Goal: Transaction & Acquisition: Download file/media

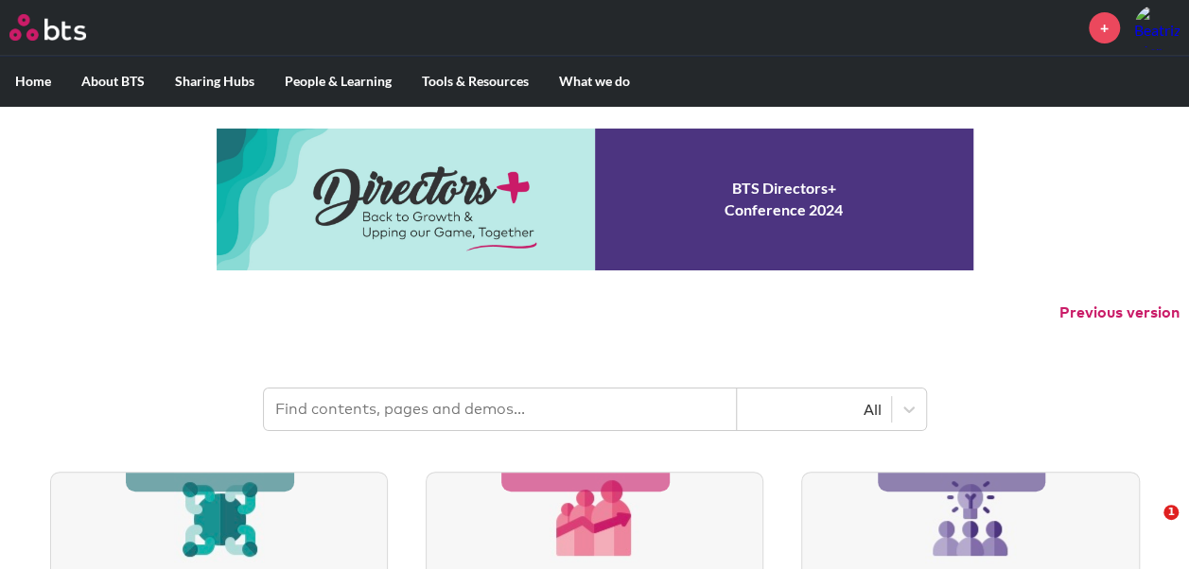
click at [371, 405] on input "text" at bounding box center [500, 410] width 473 height 42
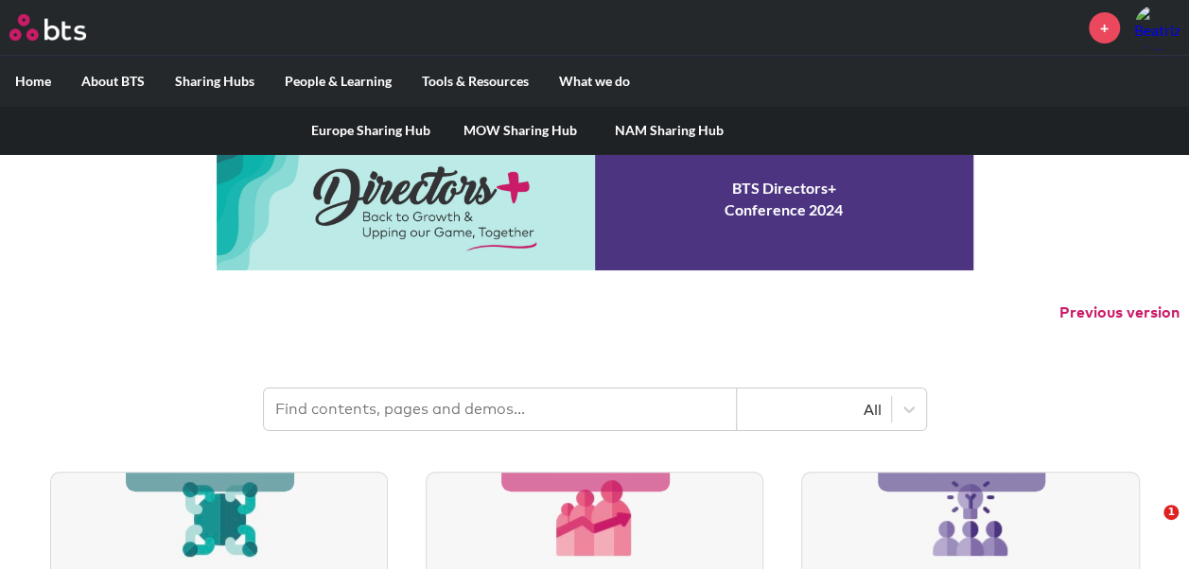
click at [214, 79] on label "Sharing Hubs" at bounding box center [215, 81] width 110 height 49
click at [0, 0] on input "Sharing Hubs" at bounding box center [0, 0] width 0 height 0
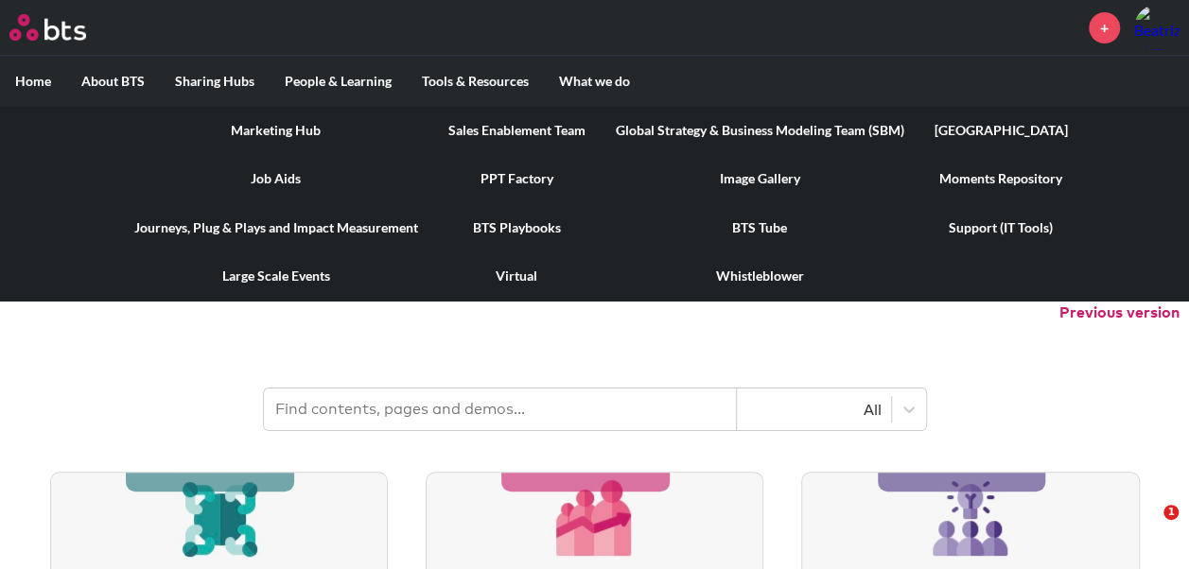
click at [734, 172] on link "Image Gallery" at bounding box center [760, 178] width 319 height 49
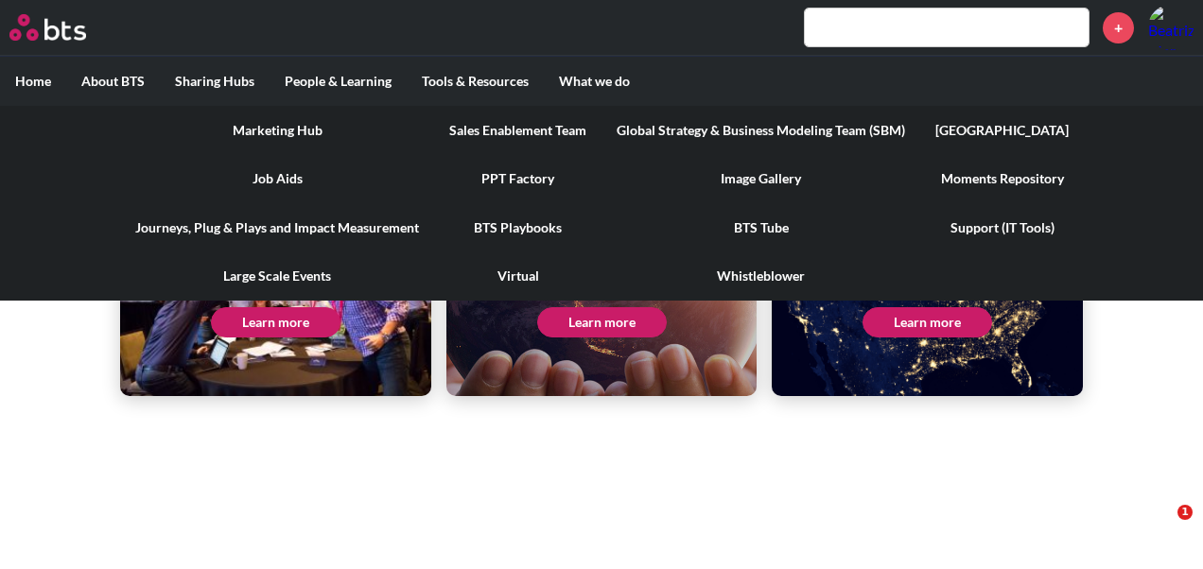
click at [772, 173] on link "Image Gallery" at bounding box center [761, 178] width 319 height 49
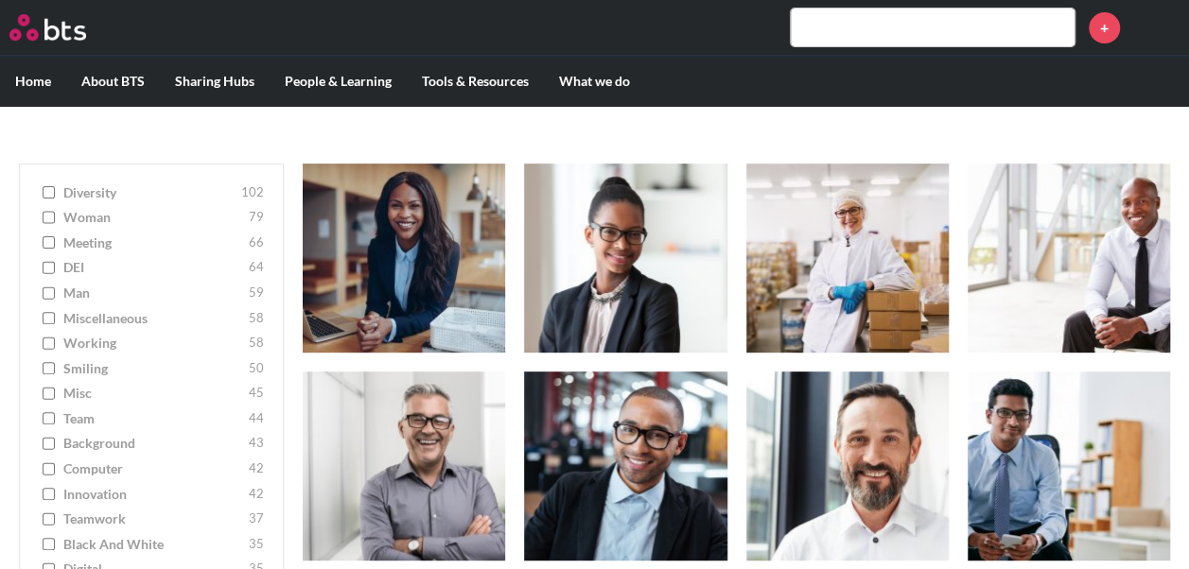
scroll to position [293, 0]
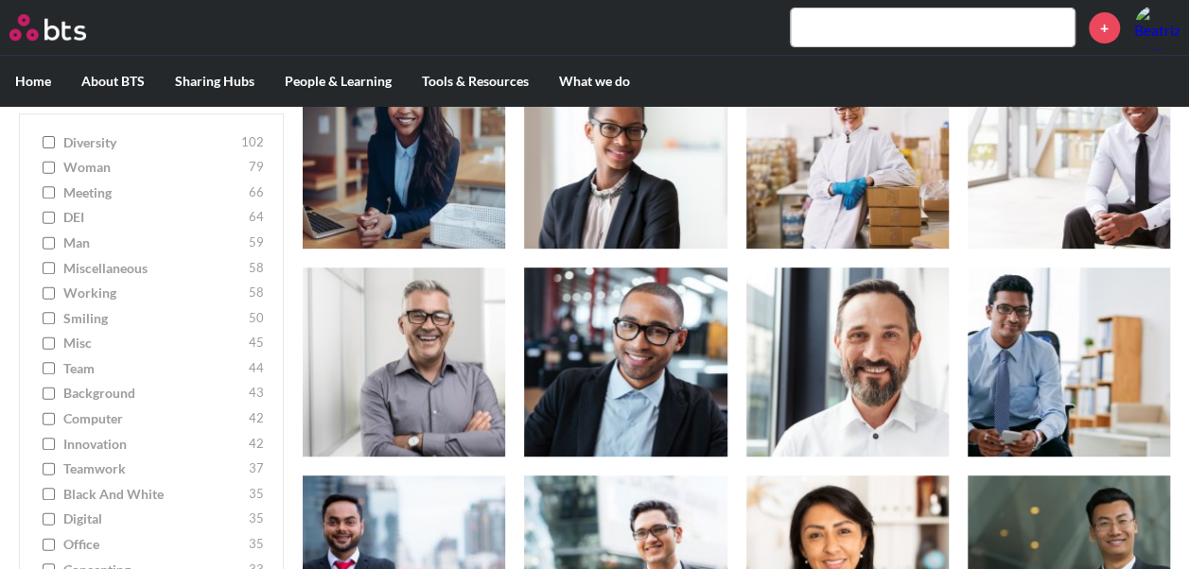
click at [44, 371] on input "team 44" at bounding box center [49, 368] width 12 height 13
checkbox input "true"
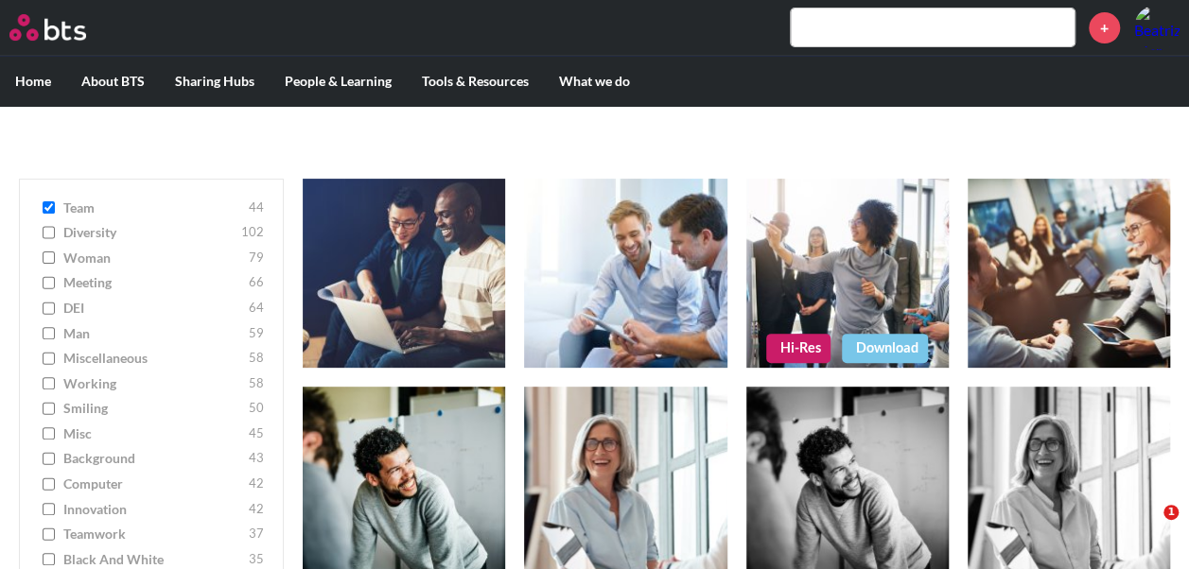
scroll to position [202, 0]
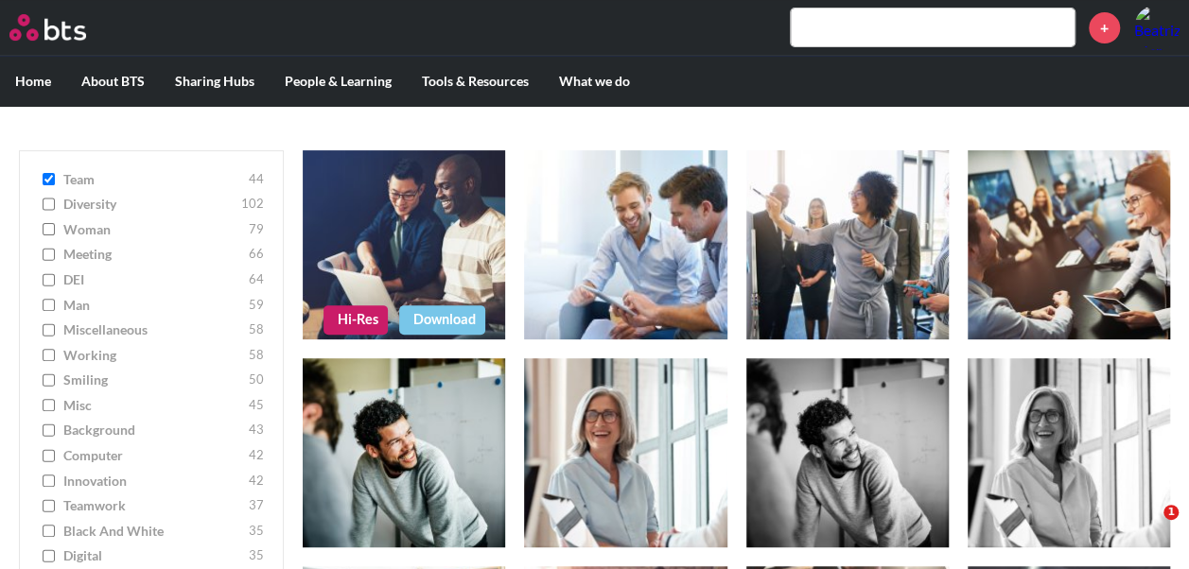
click at [416, 263] on figure at bounding box center [404, 244] width 202 height 189
click at [431, 318] on link "Download" at bounding box center [442, 320] width 86 height 28
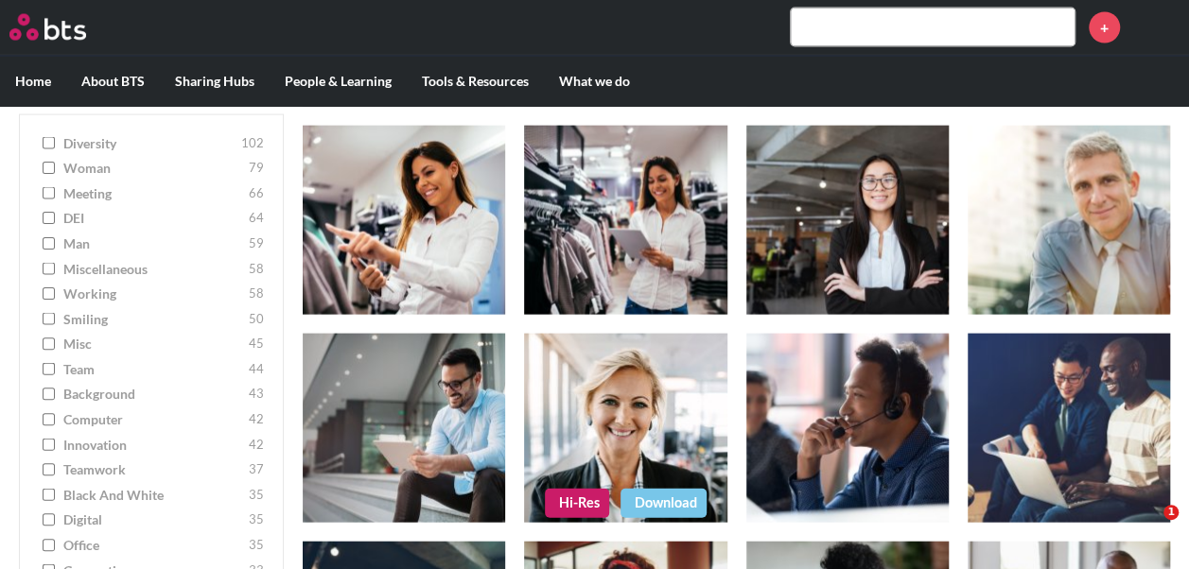
scroll to position [1892, 0]
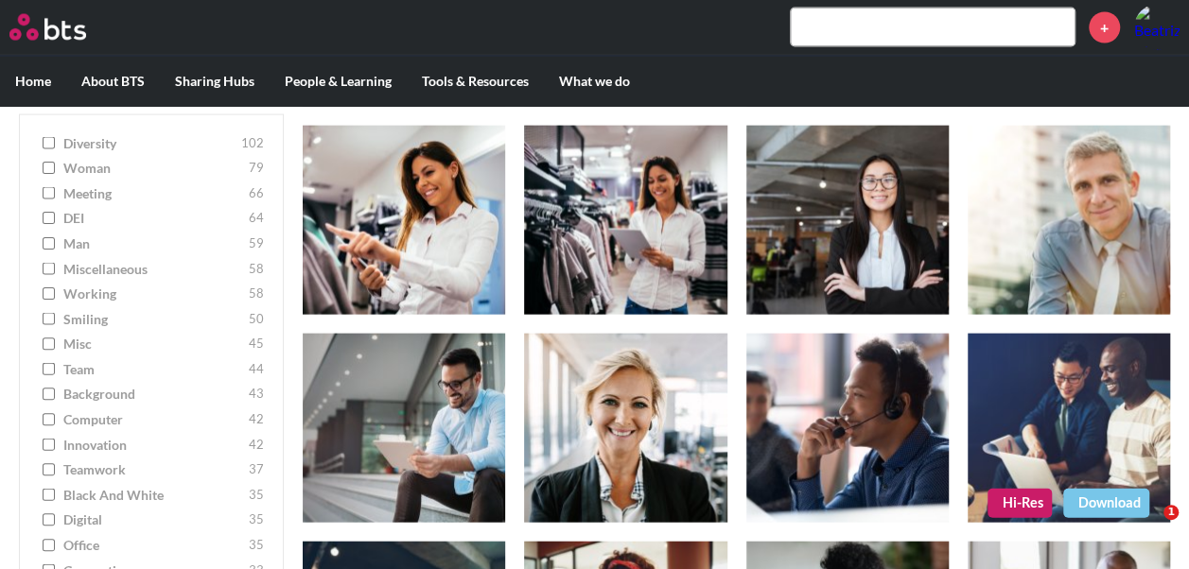
click at [1014, 501] on link "Hi-Res" at bounding box center [1020, 503] width 64 height 28
